Goal: Information Seeking & Learning: Understand process/instructions

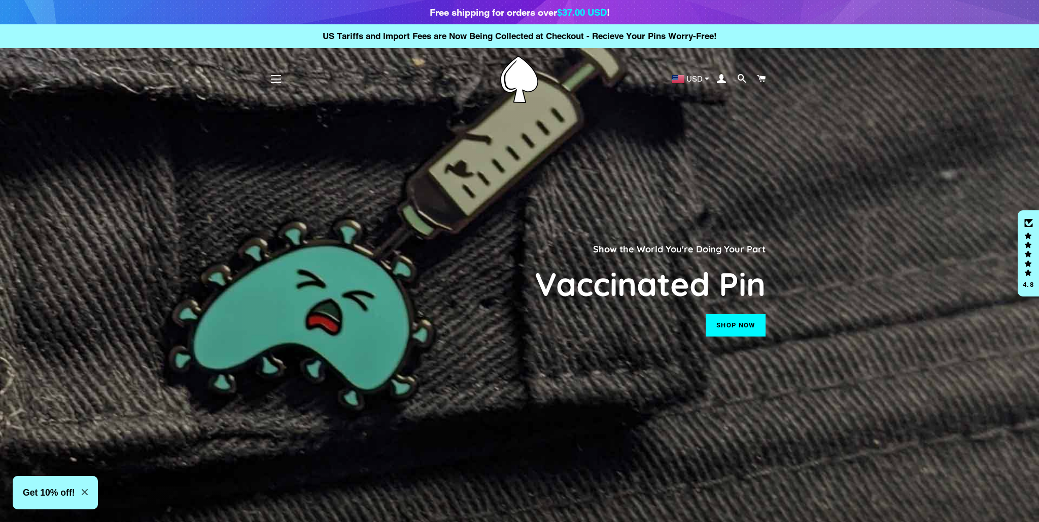
click at [465, 12] on div "Free shipping for orders over $37.00 USD !" at bounding box center [520, 12] width 180 height 14
click at [465, 13] on div "Free shipping for orders over $37.00 USD !" at bounding box center [520, 12] width 180 height 14
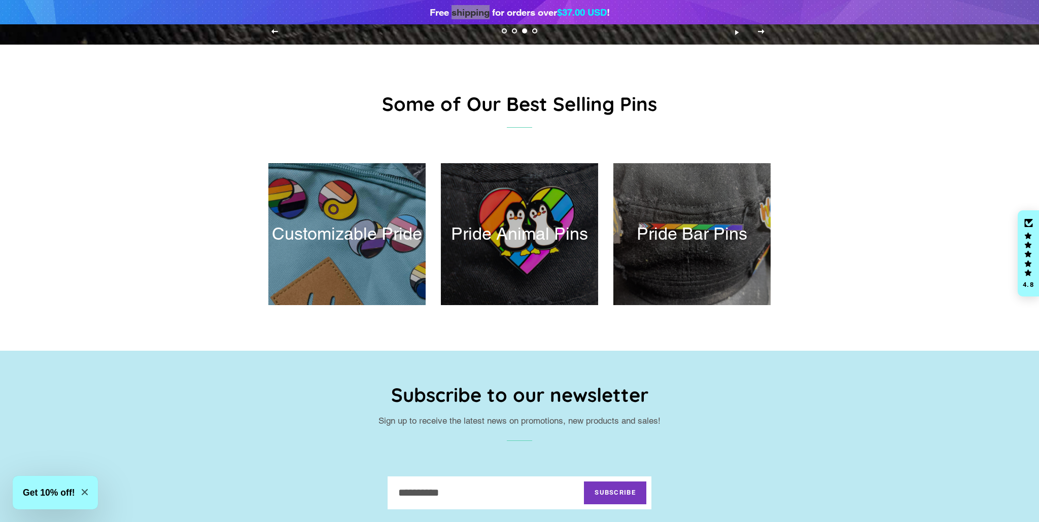
scroll to position [1136, 0]
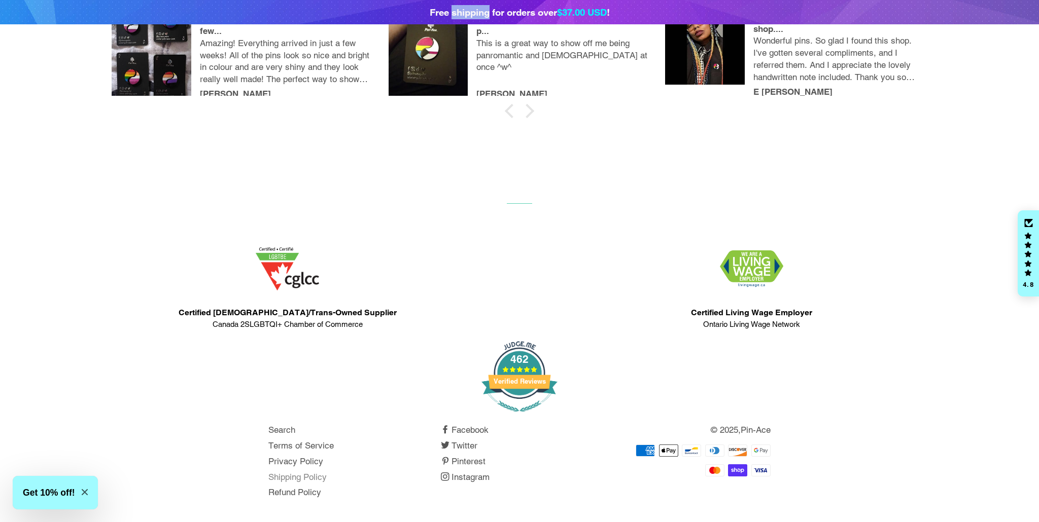
click at [300, 479] on link "Shipping Policy" at bounding box center [297, 477] width 58 height 10
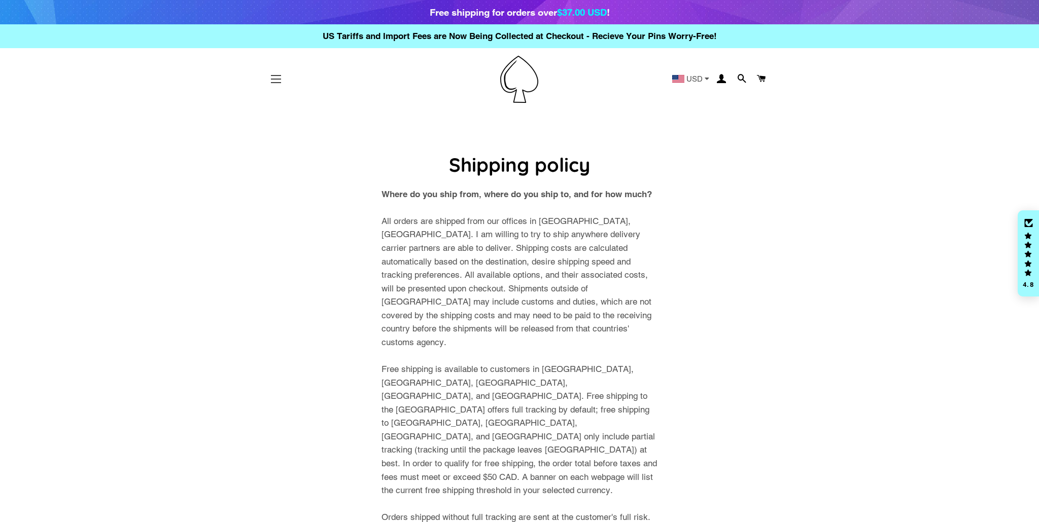
click at [270, 78] on button "Site navigation" at bounding box center [275, 78] width 25 height 25
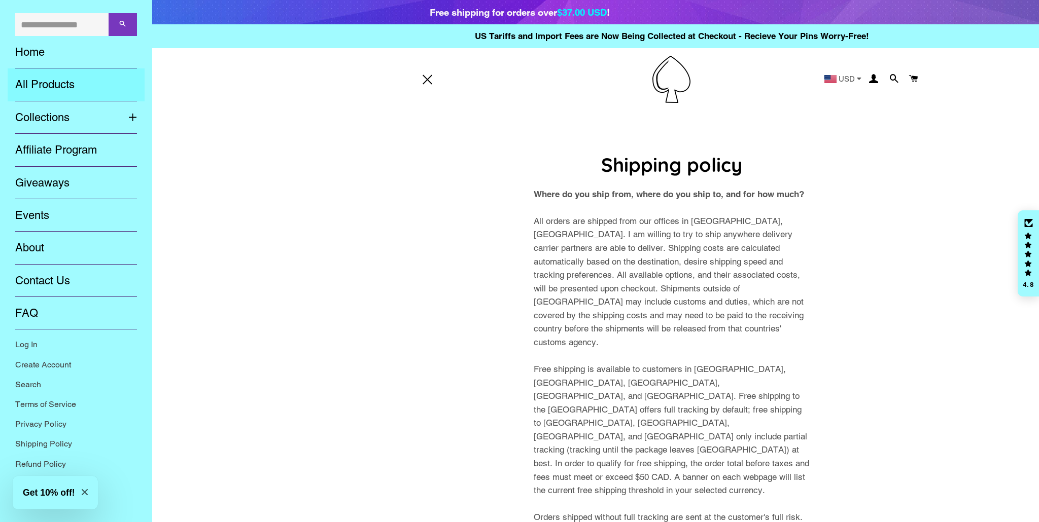
click at [68, 89] on link "All Products" at bounding box center [76, 84] width 137 height 32
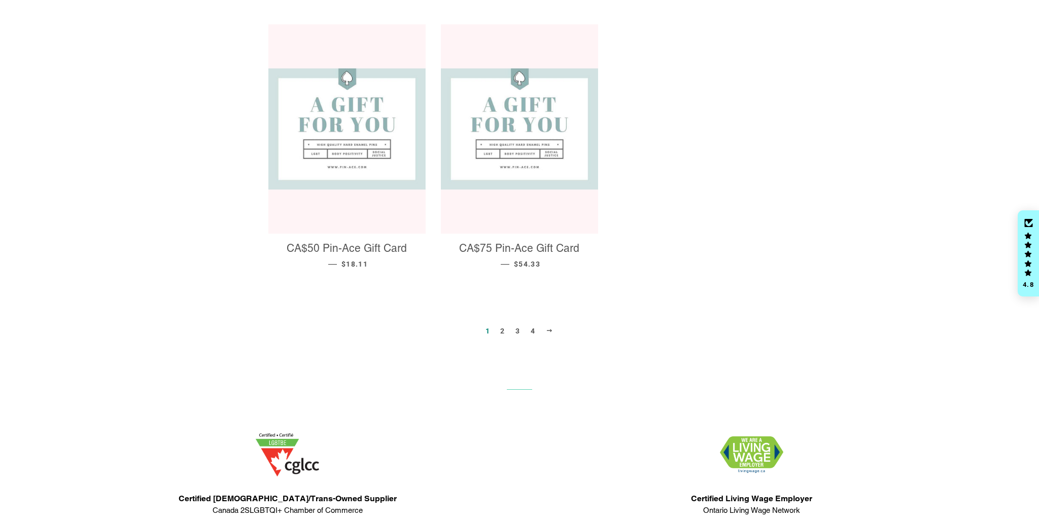
scroll to position [1204, 0]
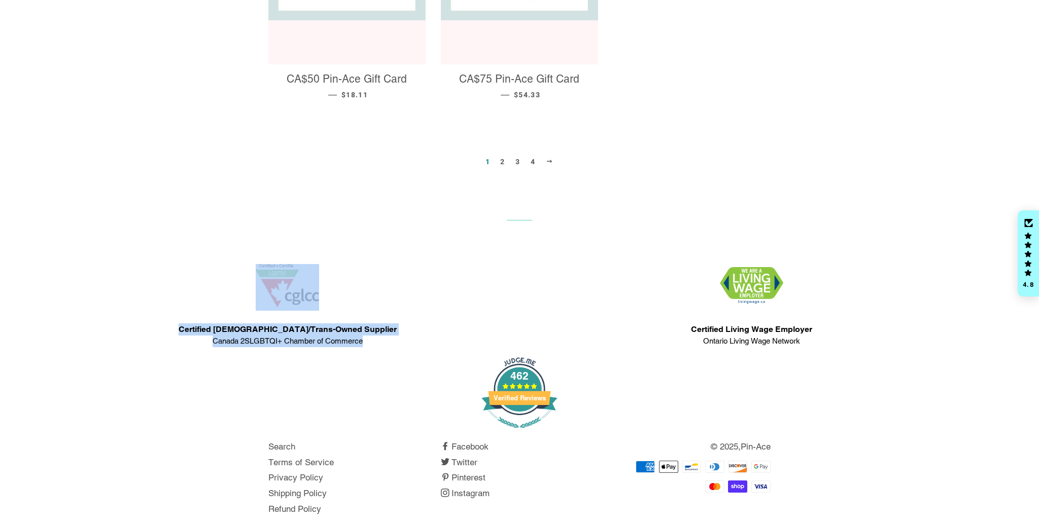
drag, startPoint x: 387, startPoint y: 325, endPoint x: 269, endPoint y: 275, distance: 128.5
click at [262, 271] on div "Certified Queer/Trans-Owned Supplier Canada 2SLGBTQI+ Chamber of Commerce" at bounding box center [287, 301] width 464 height 101
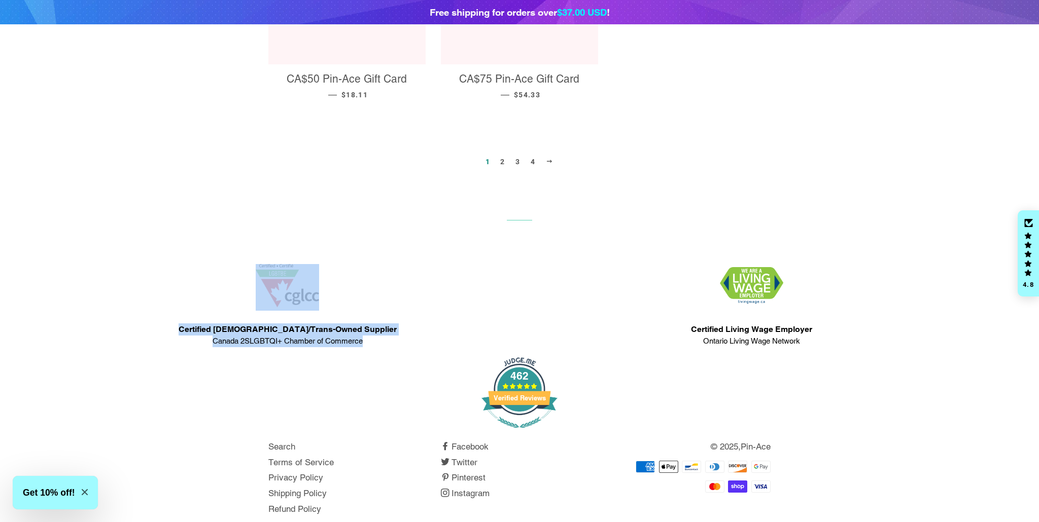
copy div "Certified Queer/Trans-Owned Supplier Canada 2SLGBTQI+ Chamber of Commerce"
